Goal: Transaction & Acquisition: Purchase product/service

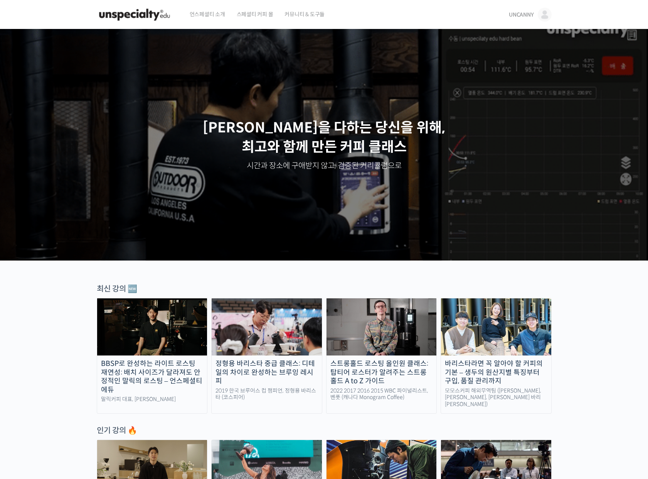
click at [530, 15] on span "UNCANNY" at bounding box center [521, 14] width 25 height 7
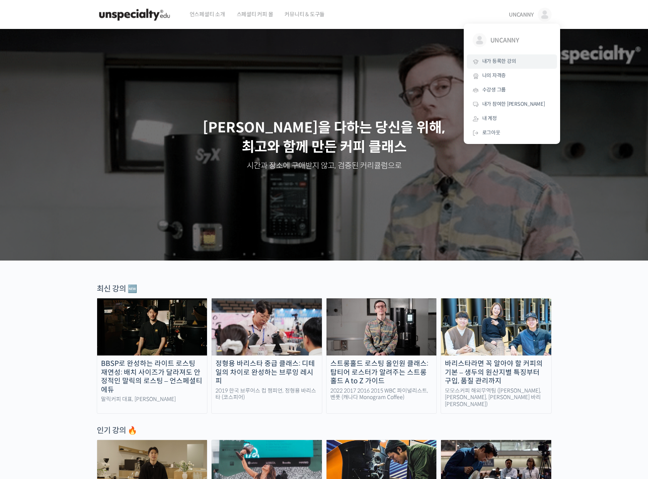
click at [509, 61] on span "내가 등록한 강의" at bounding box center [500, 61] width 34 height 7
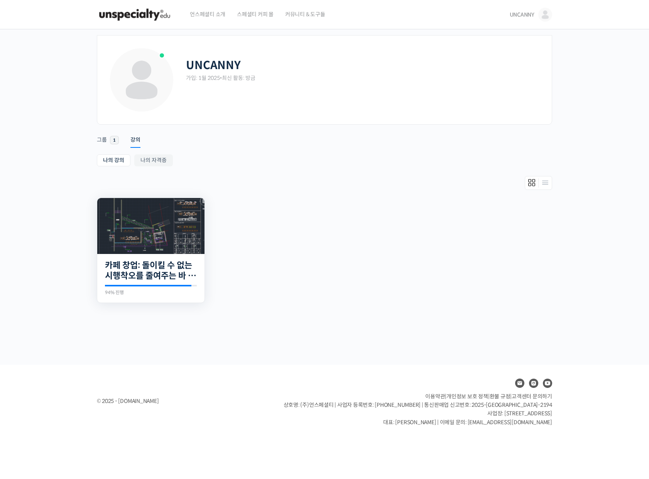
click at [163, 240] on img at bounding box center [150, 226] width 107 height 56
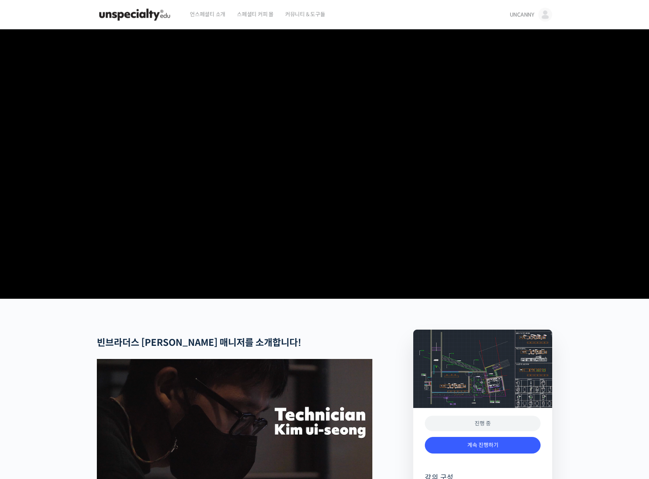
click at [209, 17] on span "언스페셜티 소개" at bounding box center [207, 14] width 35 height 29
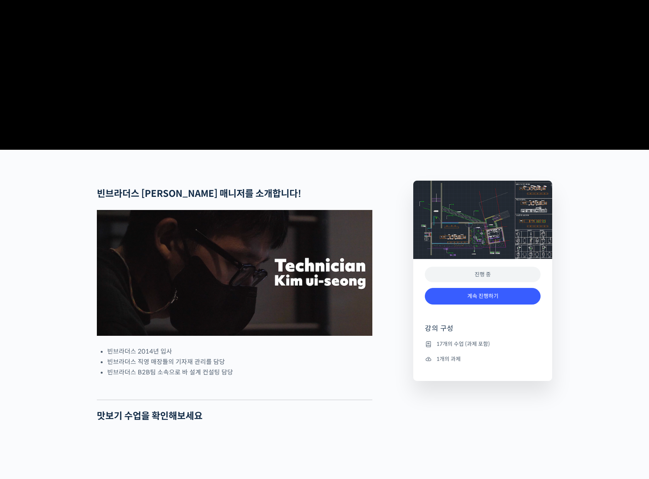
scroll to position [152, 0]
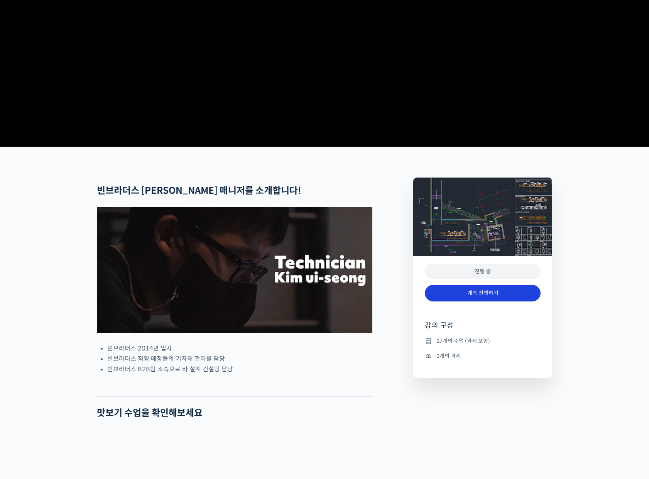
click at [483, 301] on link "계속 진행하기" at bounding box center [483, 293] width 116 height 17
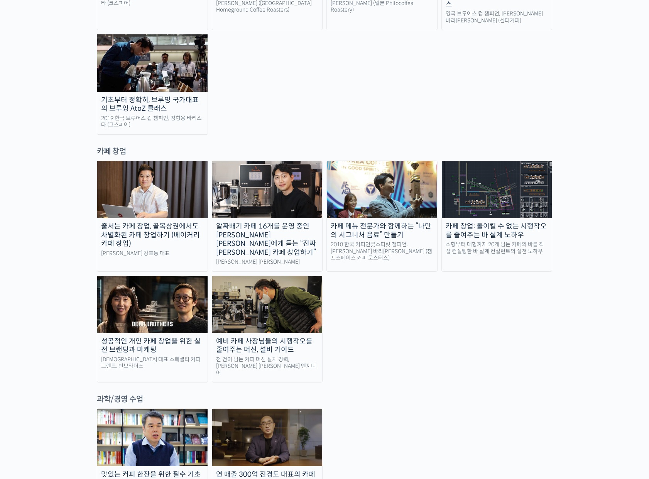
scroll to position [1452, 0]
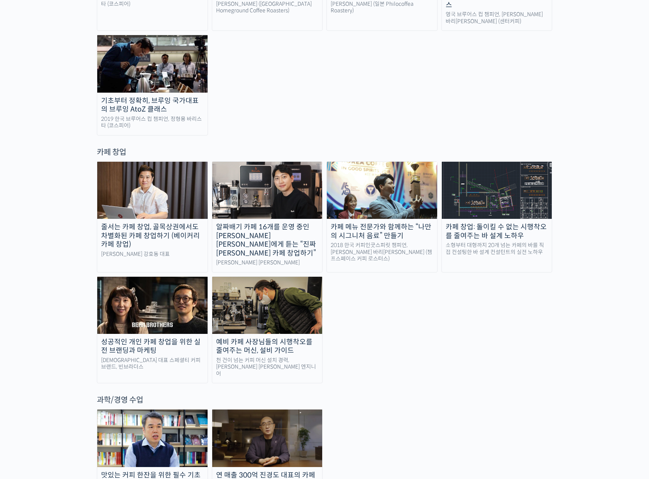
click at [248, 338] on div "예비 카페 사장님들의 시행착오를 줄여주는 머신, 설비 가이드" at bounding box center [267, 346] width 110 height 17
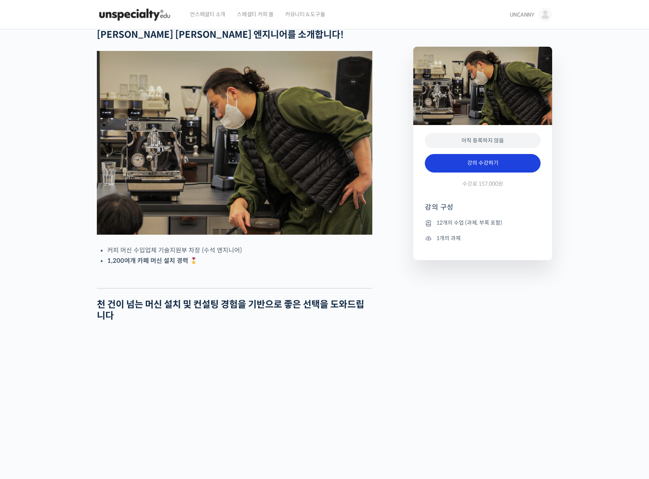
click at [486, 167] on link "강의 수강하기" at bounding box center [483, 163] width 116 height 19
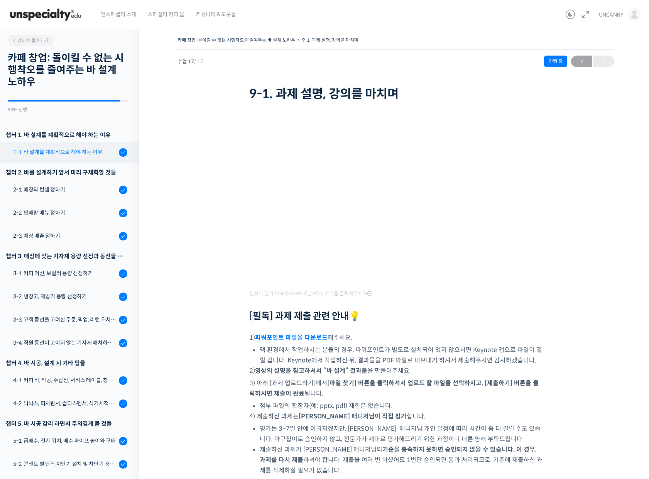
click at [47, 151] on div "1-1. 바 설계를 계획적으로 해야 하는 이유" at bounding box center [64, 152] width 103 height 8
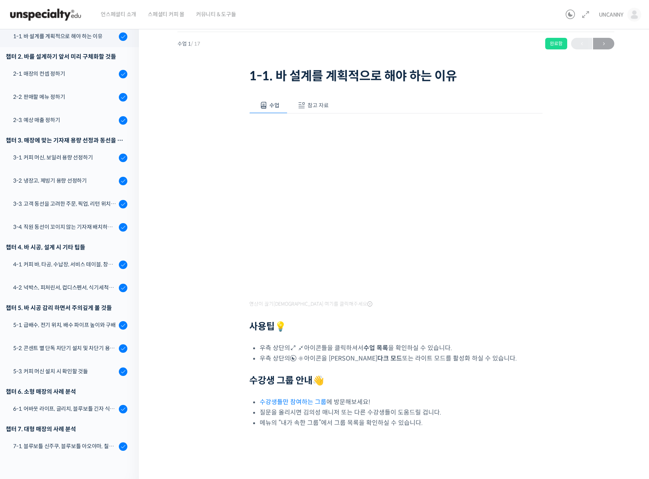
scroll to position [17, 0]
click at [71, 263] on div "4-1. 커피 바, 타공, 수납장, 서비스 테이블, 창고 및 직원 휴게실" at bounding box center [64, 264] width 103 height 8
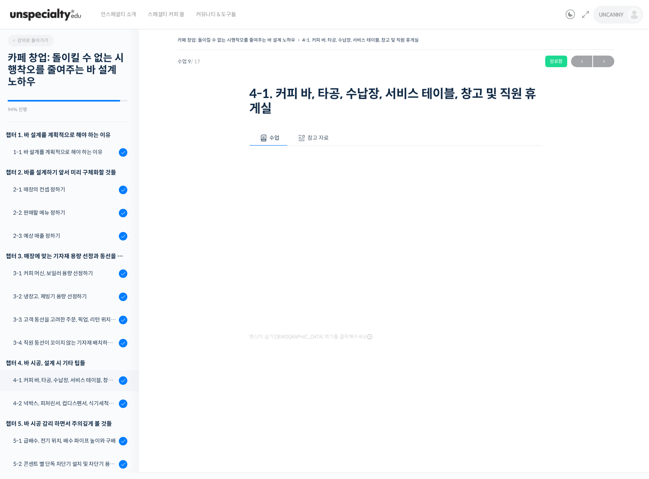
click at [636, 23] on link "UNCANNY" at bounding box center [620, 14] width 42 height 29
click at [583, 119] on span "내 계정" at bounding box center [579, 118] width 15 height 7
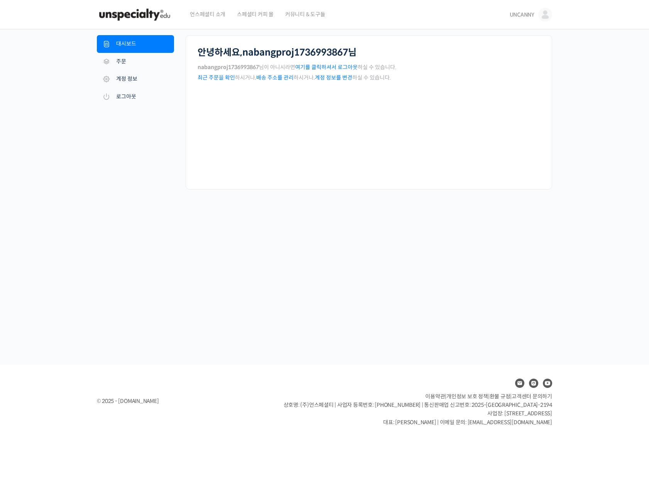
click at [548, 13] on img at bounding box center [545, 15] width 14 height 14
click at [507, 61] on span "내가 등록한 강의" at bounding box center [500, 61] width 34 height 7
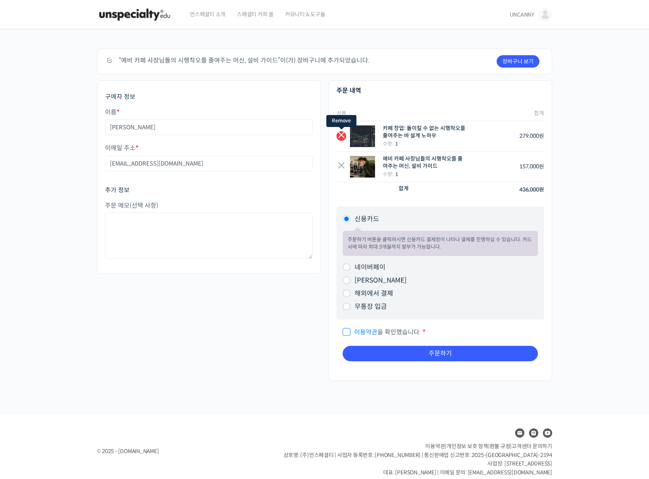
click at [339, 131] on link "×" at bounding box center [341, 136] width 10 height 10
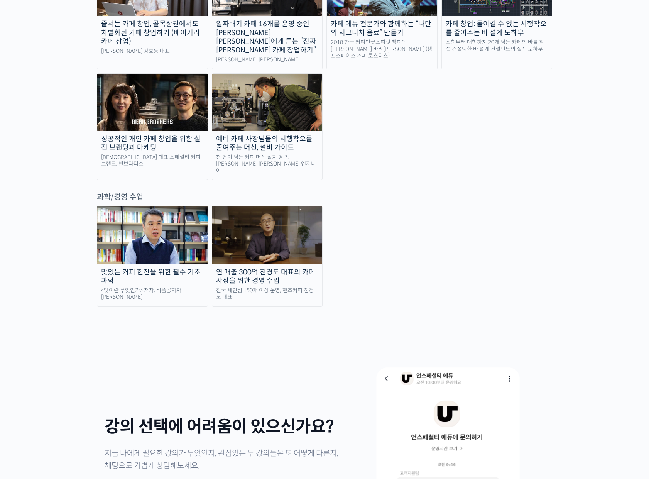
scroll to position [1400, 0]
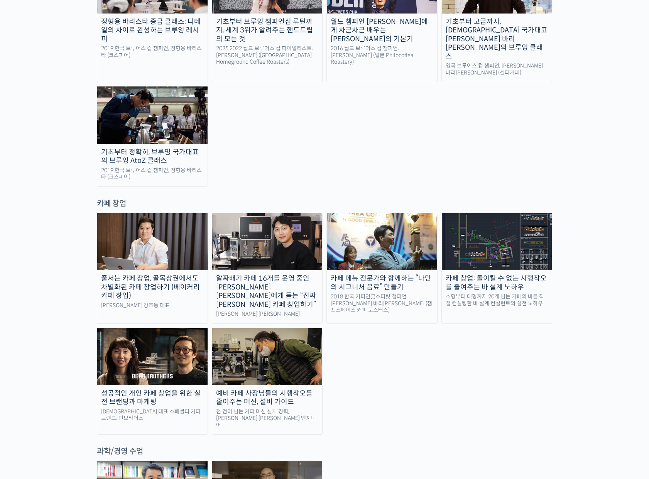
click at [272, 328] on img at bounding box center [267, 356] width 110 height 57
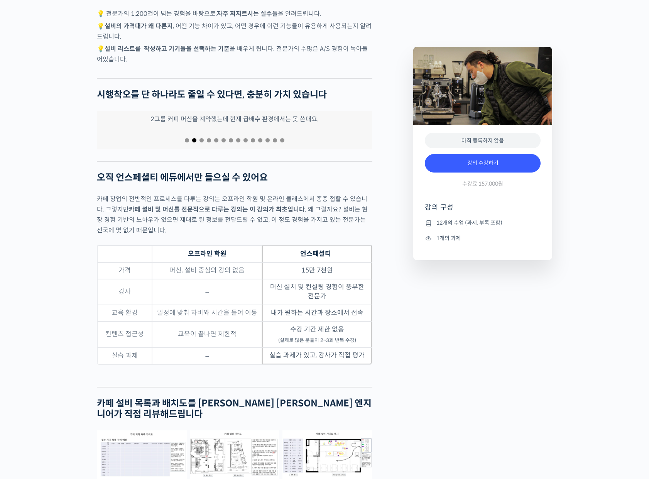
scroll to position [1551, 0]
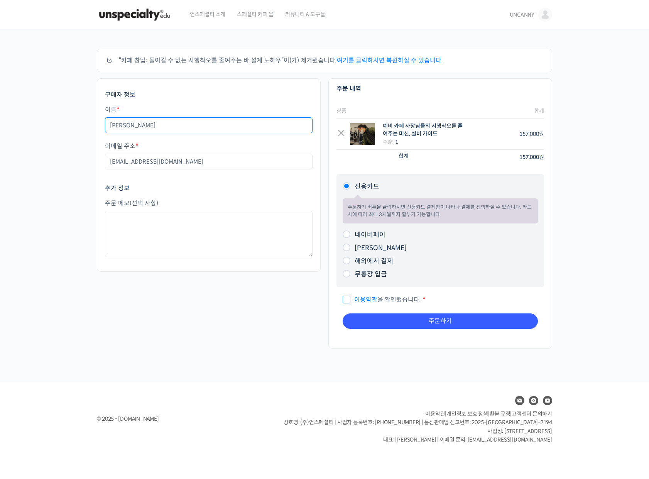
drag, startPoint x: 144, startPoint y: 126, endPoint x: 84, endPoint y: 123, distance: 60.2
click at [66, 144] on div "주문하기 “카페 창업: 돌이킬 수 없는 시행착오를 줄여주는 바 설계 노하우”이(가) 제거됐습니다. 여기를 클릭하시면 복원하실 수 있습니다. 쿠…" at bounding box center [324, 205] width 649 height 353
click at [349, 299] on span "이용약관 을 확인했습니다." at bounding box center [382, 300] width 78 height 8
click at [348, 299] on input "이용약관 을 확인했습니다. *" at bounding box center [345, 296] width 5 height 5
click at [395, 300] on span "이용약관 을 확인했습니다." at bounding box center [382, 300] width 78 height 8
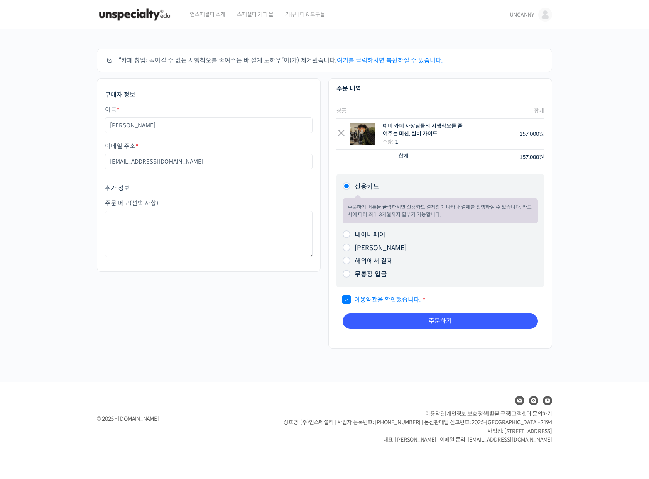
click at [348, 299] on input "이용약관 을 확인했습니다. *" at bounding box center [345, 296] width 5 height 5
click at [371, 297] on link "이용약관" at bounding box center [365, 300] width 23 height 8
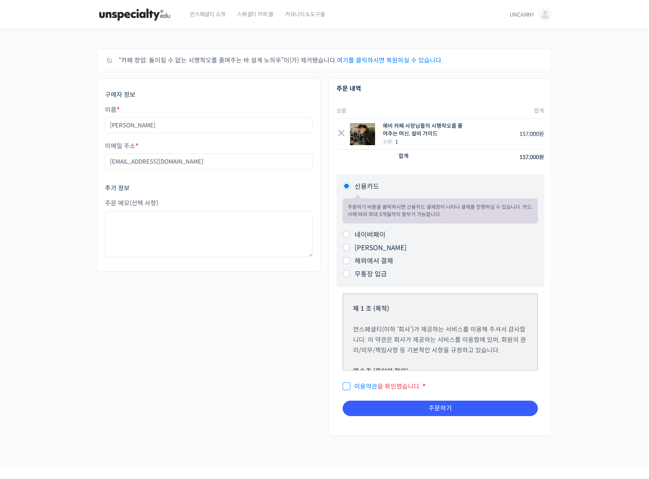
click at [348, 384] on span "이용약관 을 확인했습니다." at bounding box center [382, 386] width 78 height 8
click at [348, 384] on input "이용약관 을 확인했습니다. *" at bounding box center [345, 382] width 5 height 5
checkbox input "true"
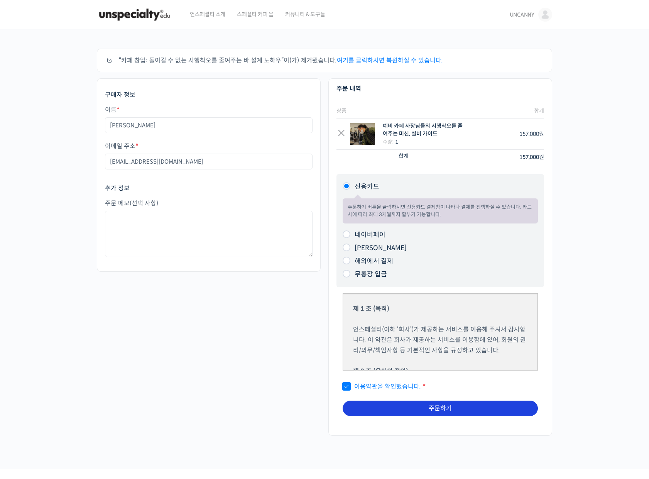
click at [436, 407] on button "주문하기" at bounding box center [440, 407] width 195 height 15
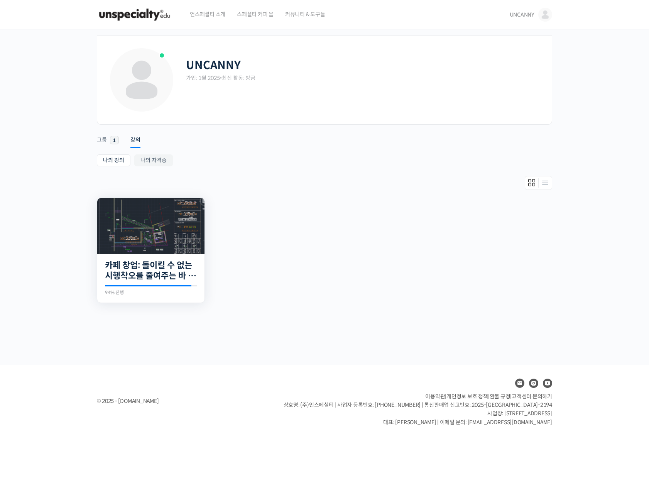
click at [154, 218] on img at bounding box center [150, 226] width 107 height 56
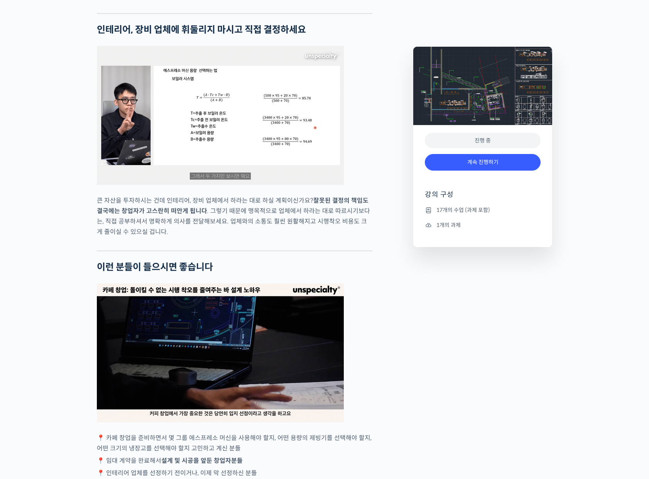
scroll to position [1020, 0]
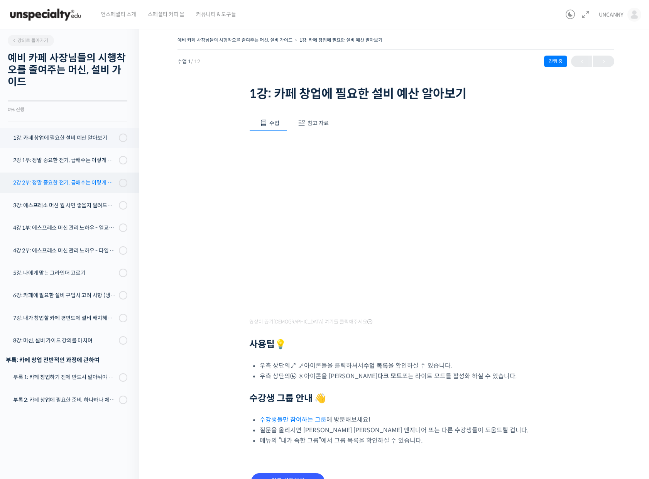
click at [91, 187] on link "2강 2부: 정말 중요한 전기, 급배수는 이렇게 체크하세요 - 매장 급배수 배치 및 구조 확인" at bounding box center [67, 182] width 143 height 20
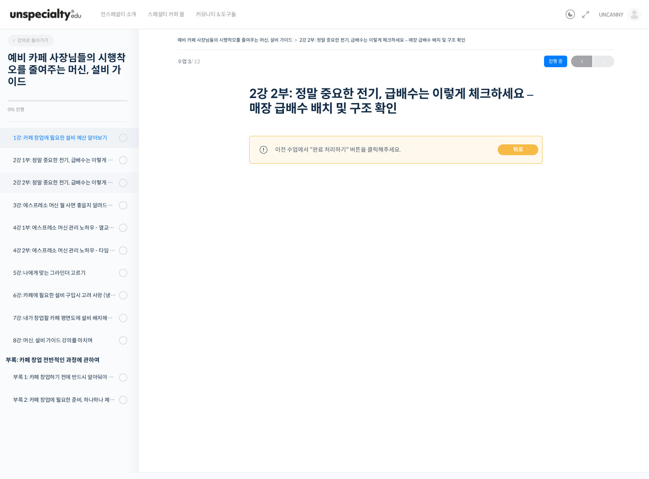
click at [46, 142] on link "1강: 카페 창업에 필요한 설비 예산 알아보기" at bounding box center [67, 138] width 143 height 20
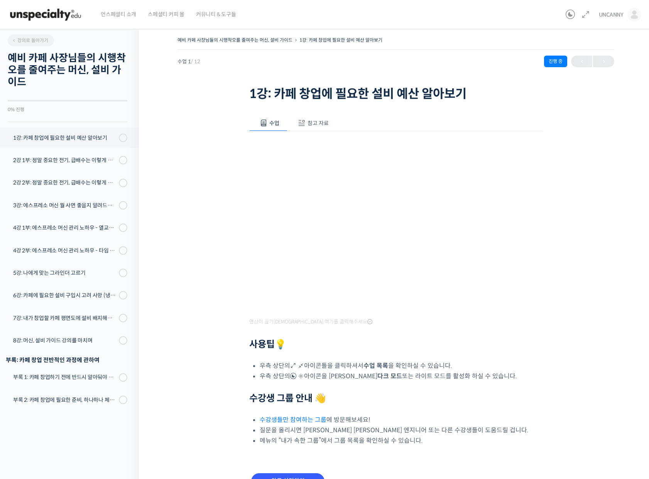
click at [78, 158] on div "2강 1부: 정말 중요한 전기, 급배수는 이렇게 체크하세요 - 전기 용량 배분" at bounding box center [64, 160] width 103 height 8
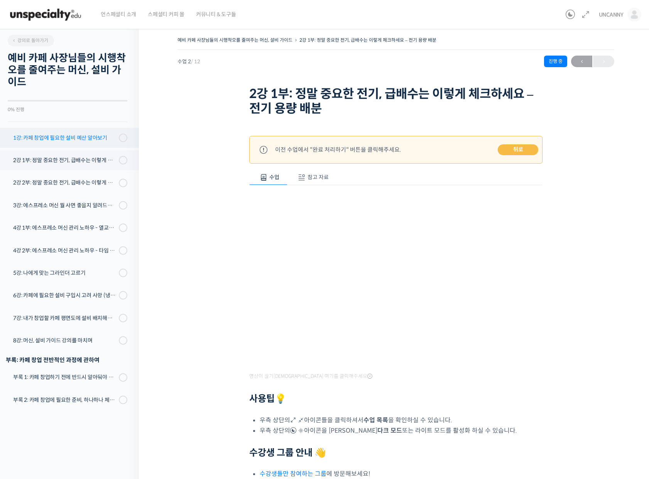
click at [51, 134] on div "1강: 카페 창업에 필요한 설비 예산 알아보기" at bounding box center [64, 137] width 103 height 8
